Goal: Check status: Check status

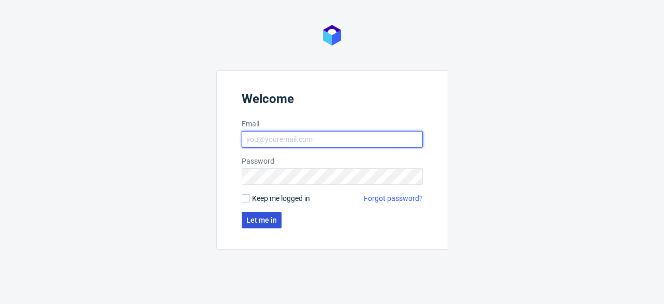
type input "[EMAIL_ADDRESS][DOMAIN_NAME]"
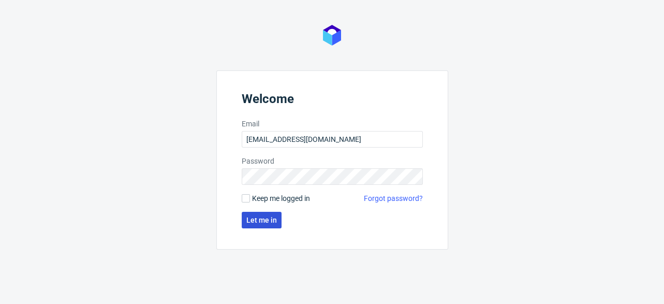
click at [275, 216] on button "Let me in" at bounding box center [262, 220] width 40 height 17
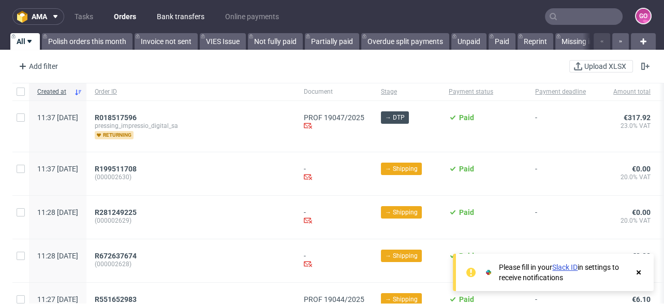
click at [188, 16] on link "Bank transfers" at bounding box center [180, 16] width 60 height 17
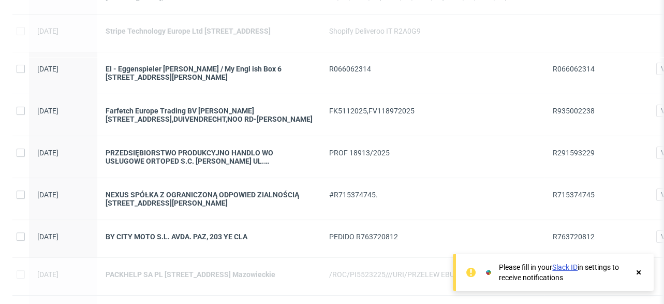
scroll to position [330, 0]
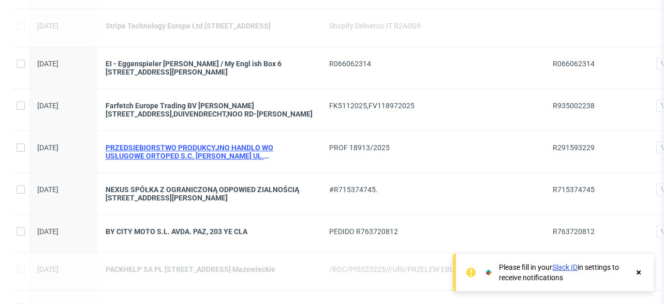
click at [294, 149] on div "PRZEDSIĘBIORSTWO PRODUKCYJNO HANDLO WO USŁUGOWE ORTOPED S.C. [PERSON_NAME] UL. …" at bounding box center [209, 151] width 207 height 17
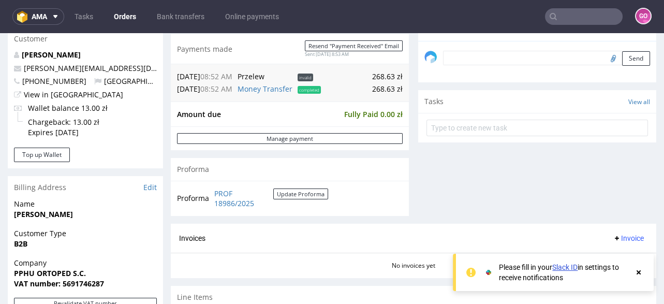
scroll to position [414, 0]
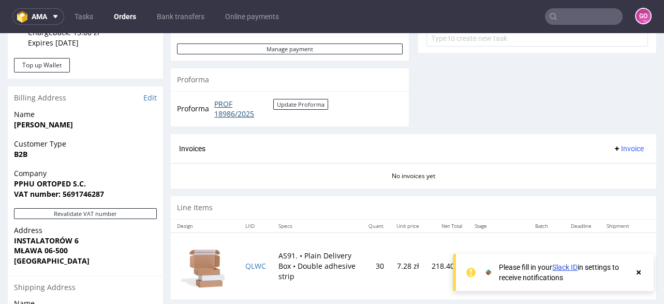
click at [237, 115] on link "PROF 18986/2025" at bounding box center [243, 109] width 59 height 20
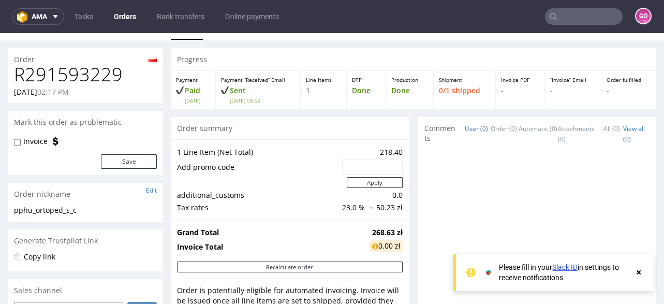
scroll to position [0, 0]
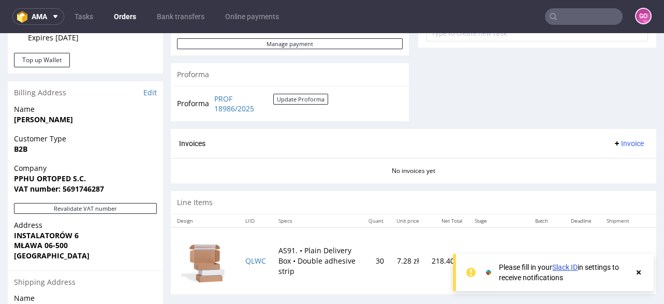
scroll to position [455, 0]
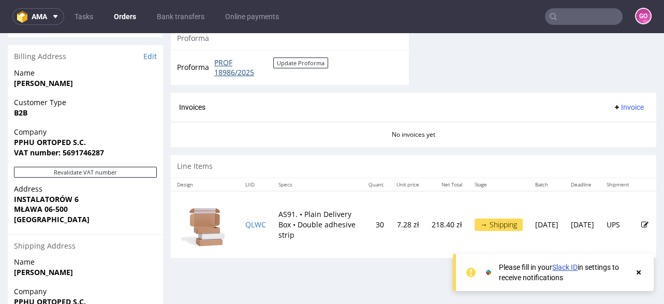
click at [220, 63] on link "PROF 18986/2025" at bounding box center [243, 67] width 59 height 20
click at [184, 19] on link "Bank transfers" at bounding box center [180, 16] width 60 height 17
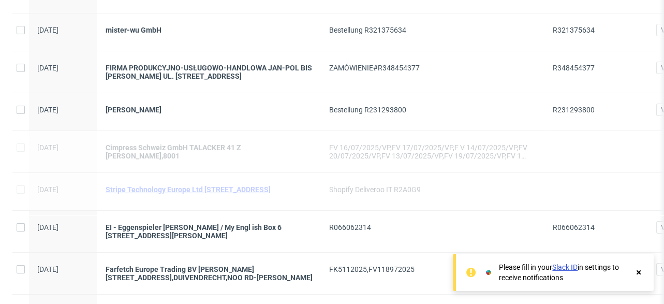
scroll to position [165, 0]
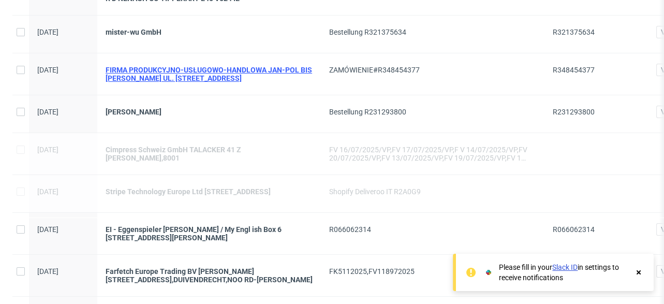
click at [292, 69] on div "FIRMA PRODUKCYJNO-USŁUGOWO-HANDLOWA JAN-POL BIS [PERSON_NAME] UL. [STREET_ADDRE…" at bounding box center [209, 74] width 207 height 17
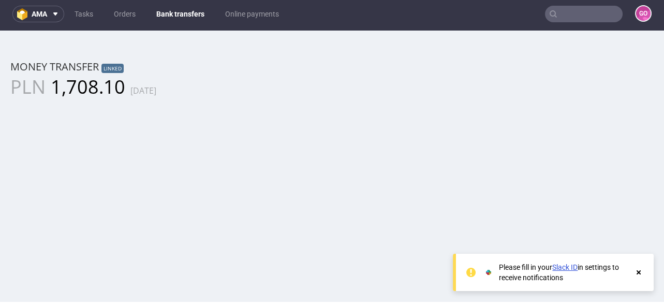
scroll to position [3, 0]
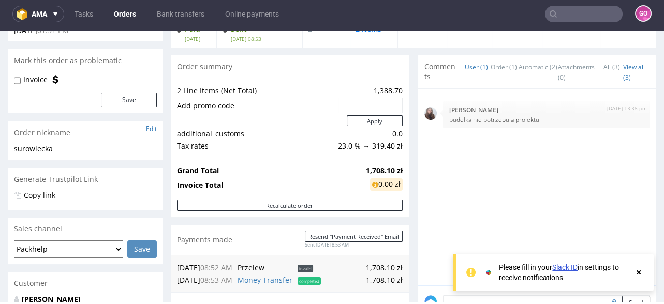
scroll to position [248, 0]
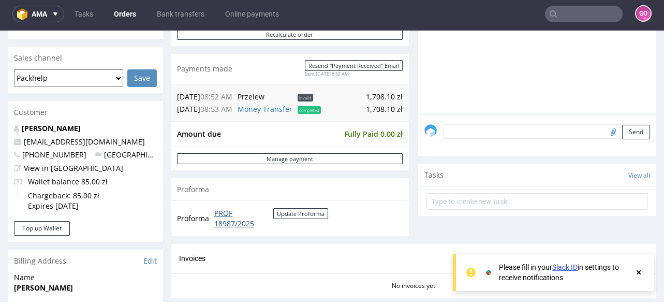
click at [235, 223] on link "PROF 18987/2025" at bounding box center [243, 218] width 59 height 20
click at [199, 12] on link "Bank transfers" at bounding box center [180, 14] width 60 height 17
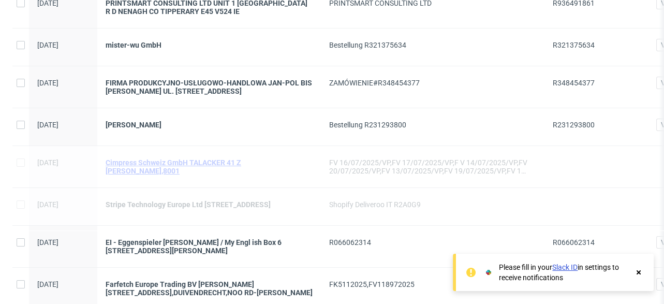
scroll to position [165, 0]
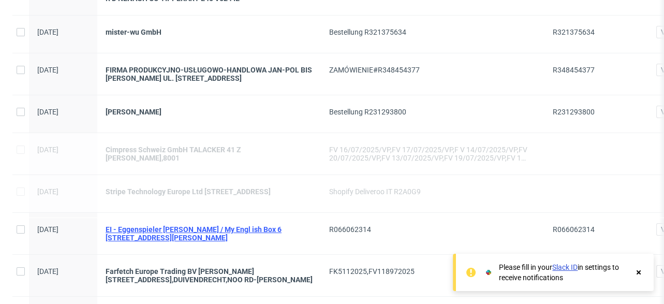
click at [189, 233] on div "EI - Eggenspieler [PERSON_NAME] / My Engl ish Box 6 [STREET_ADDRESS][PERSON_NAM…" at bounding box center [209, 233] width 207 height 17
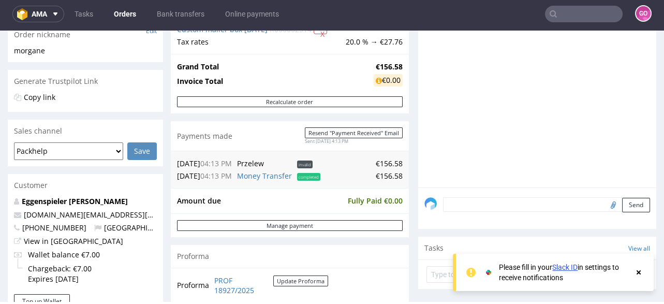
scroll to position [207, 0]
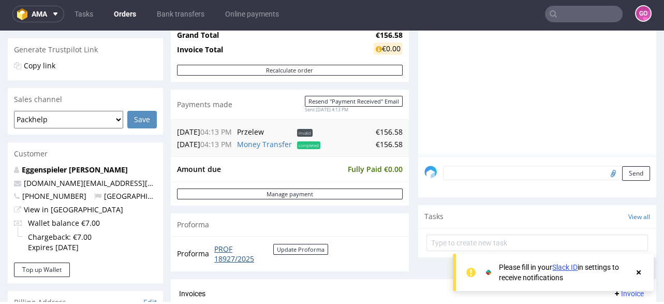
click at [236, 257] on link "PROF 18927/2025" at bounding box center [243, 254] width 59 height 20
click at [185, 13] on link "Bank transfers" at bounding box center [180, 14] width 60 height 17
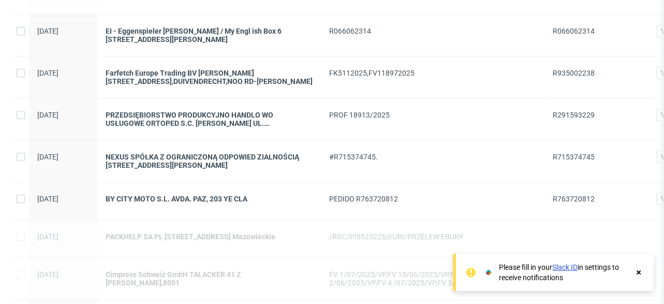
scroll to position [414, 0]
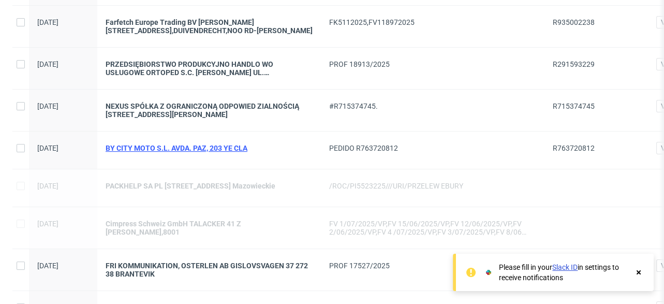
click at [215, 147] on div "BY CITY MOTO S.L. AVDA. PAZ, 203 YE CLA" at bounding box center [209, 148] width 207 height 8
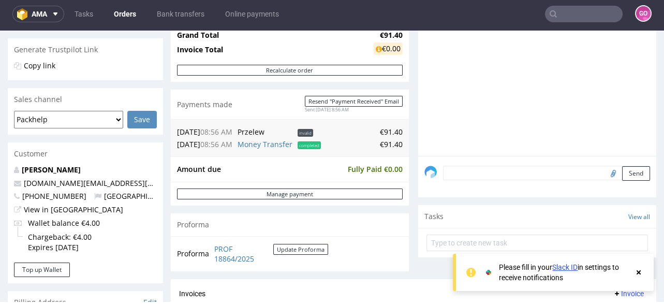
scroll to position [290, 0]
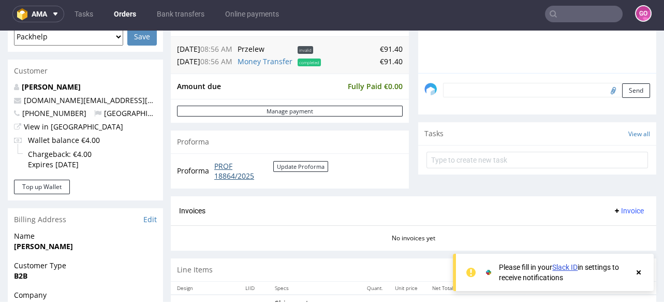
click at [247, 173] on link "PROF 18864/2025" at bounding box center [243, 171] width 59 height 20
click at [180, 19] on link "Bank transfers" at bounding box center [180, 14] width 60 height 17
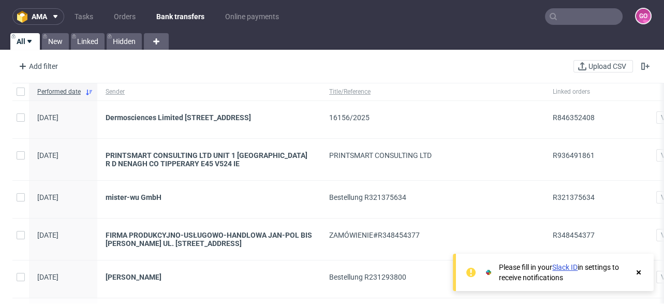
click at [562, 152] on span "R936491861" at bounding box center [573, 155] width 42 height 8
copy span "R936491861"
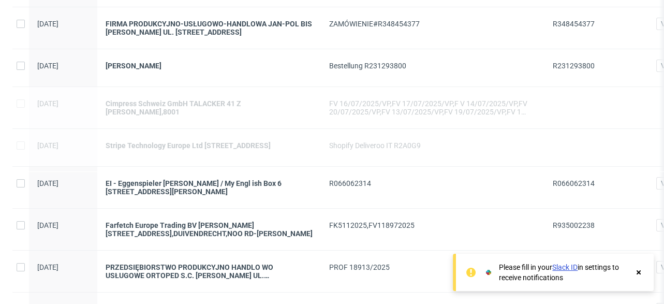
scroll to position [248, 0]
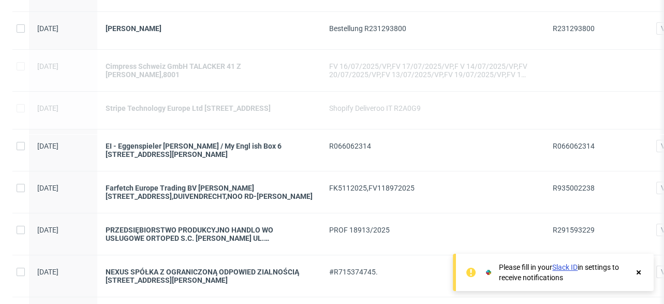
click at [575, 189] on span "R935002238" at bounding box center [573, 188] width 42 height 8
copy span "R935002238"
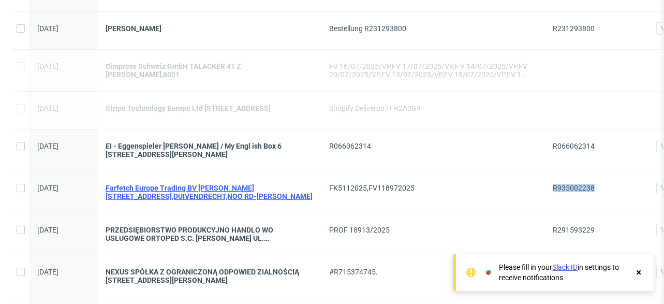
click at [192, 199] on div "Farfetch Europe Trading BV [PERSON_NAME][STREET_ADDRESS],DUIVENDRECHT,NOO RD-[P…" at bounding box center [209, 192] width 207 height 17
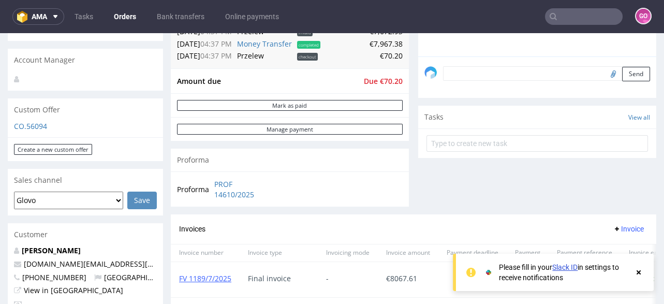
scroll to position [330, 0]
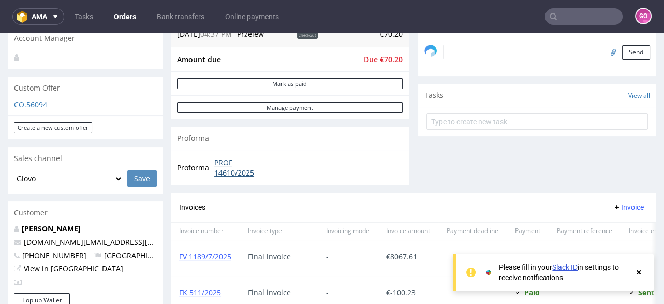
click at [248, 172] on link "PROF 14610/2025" at bounding box center [243, 167] width 59 height 20
click at [174, 19] on link "Bank transfers" at bounding box center [180, 16] width 60 height 17
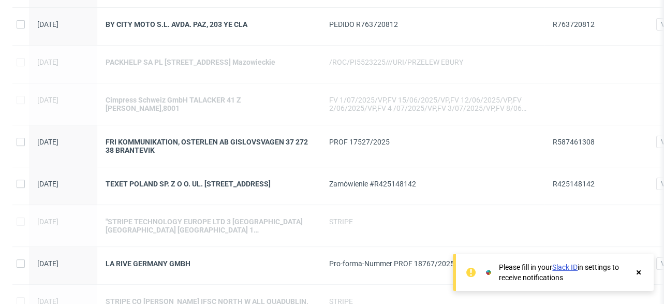
scroll to position [579, 0]
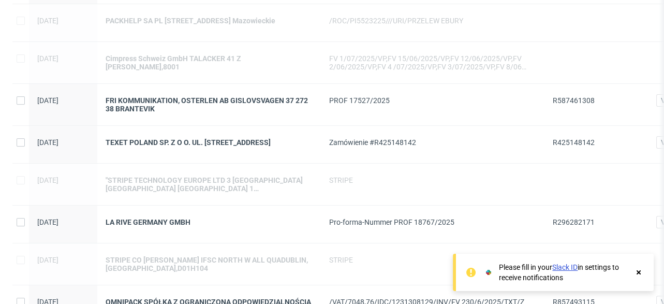
click at [563, 221] on span "R296282171" at bounding box center [573, 222] width 42 height 8
click at [565, 219] on span "R296282171" at bounding box center [573, 222] width 42 height 8
click at [567, 224] on span "R296282171" at bounding box center [573, 222] width 42 height 8
copy span "R296282171"
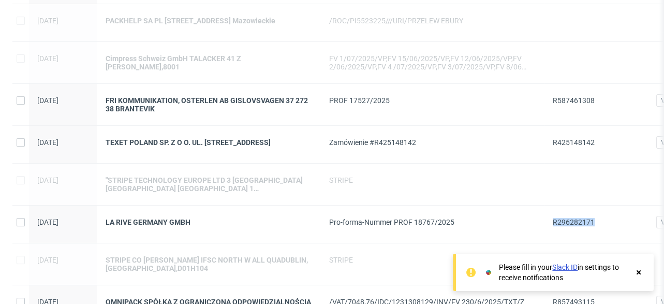
scroll to position [455, 0]
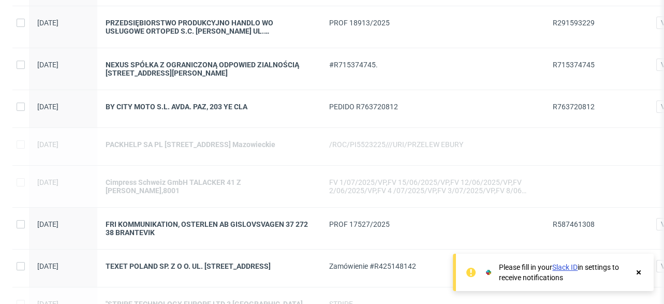
click at [559, 227] on span "R587461308" at bounding box center [573, 224] width 42 height 8
copy span "R587461308"
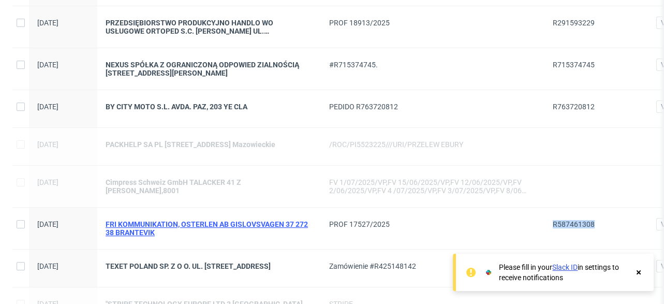
click at [234, 227] on div "FRI KOMMUNIKATION, OSTERLEN AB GISLOVSVAGEN 37 272 38 BRANTEVIK" at bounding box center [209, 228] width 207 height 17
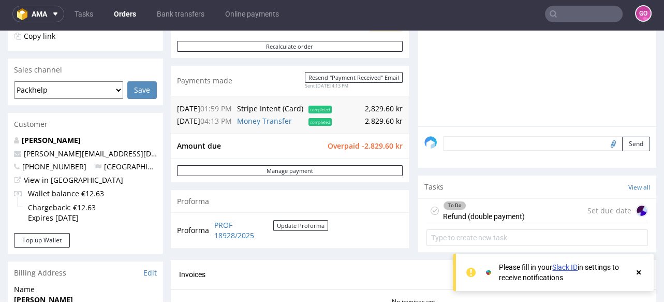
scroll to position [290, 0]
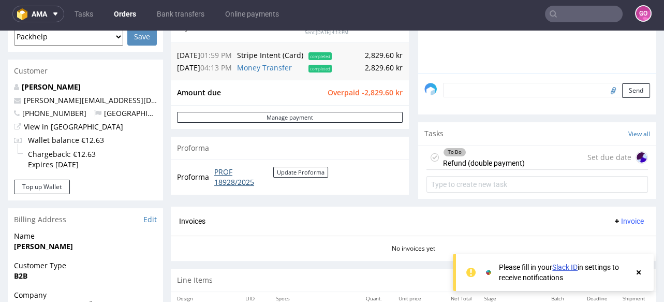
click at [238, 184] on link "PROF 18928/2025" at bounding box center [243, 177] width 59 height 20
